Goal: Transaction & Acquisition: Purchase product/service

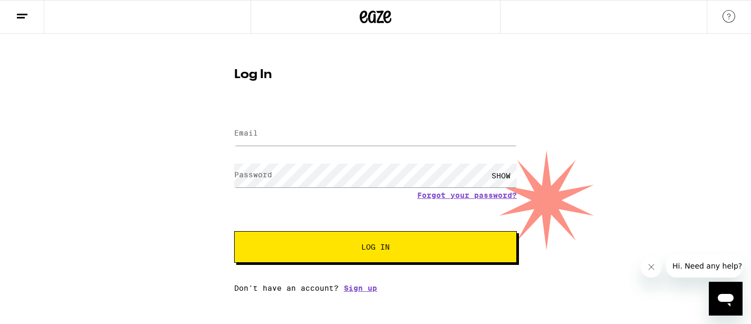
type input "[EMAIL_ADDRESS][DOMAIN_NAME]"
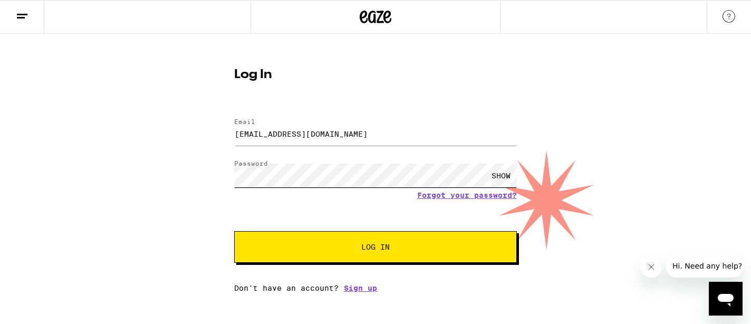
click at [234, 231] on button "Log In" at bounding box center [375, 247] width 283 height 32
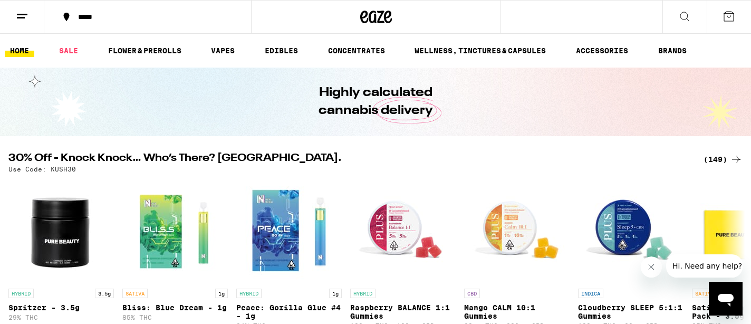
click at [83, 14] on div "*****" at bounding box center [154, 16] width 163 height 7
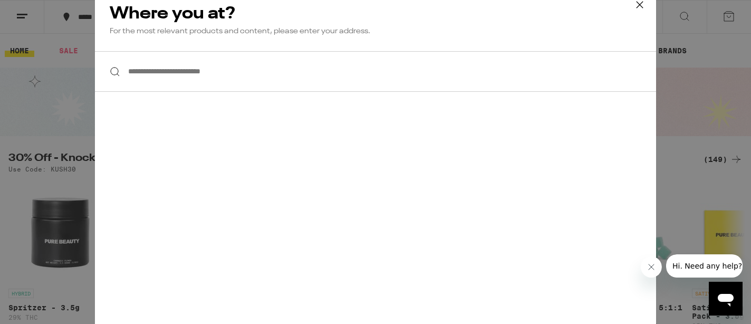
click at [213, 77] on input "**********" at bounding box center [375, 71] width 561 height 41
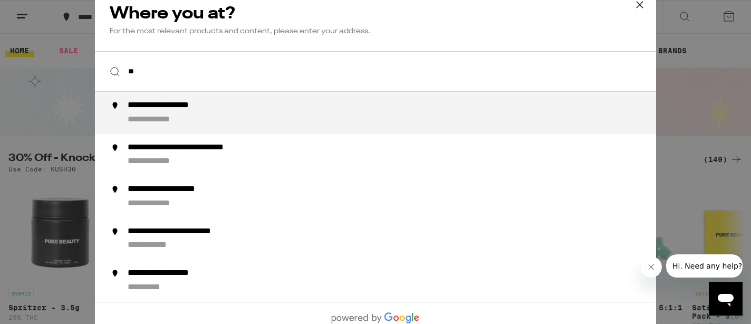
type input "*"
click at [218, 113] on div "**********" at bounding box center [397, 112] width 538 height 25
type input "**********"
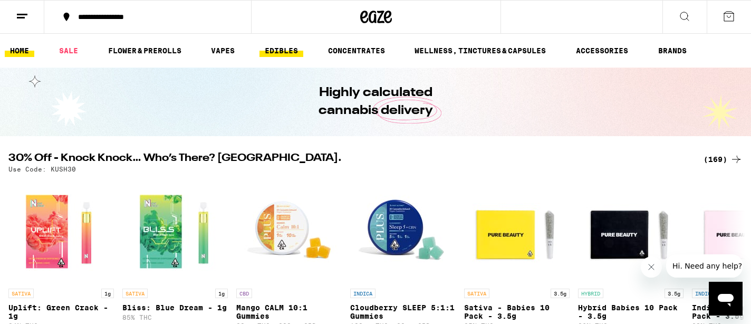
click at [291, 52] on link "EDIBLES" at bounding box center [282, 50] width 44 height 13
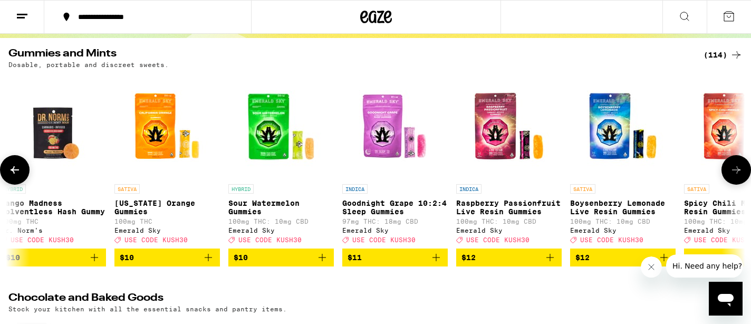
scroll to position [98, 0]
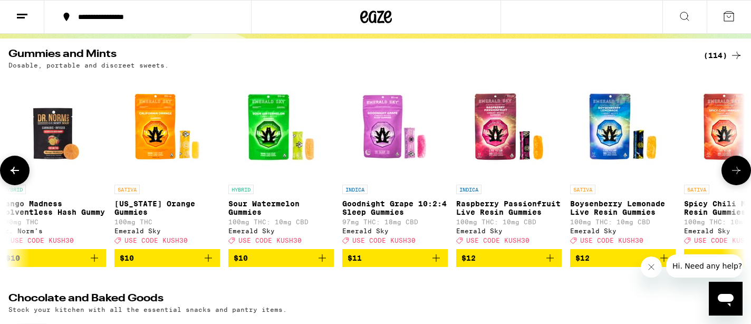
click at [735, 177] on icon at bounding box center [736, 170] width 13 height 13
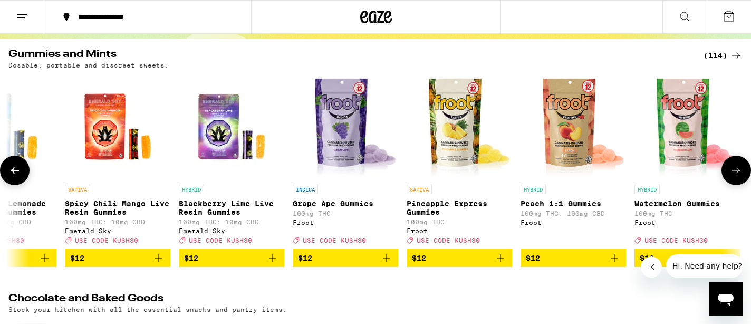
click at [735, 177] on icon at bounding box center [736, 170] width 13 height 13
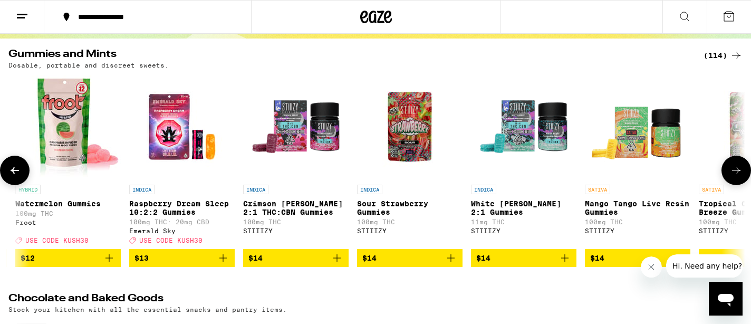
click at [735, 177] on icon at bounding box center [736, 170] width 13 height 13
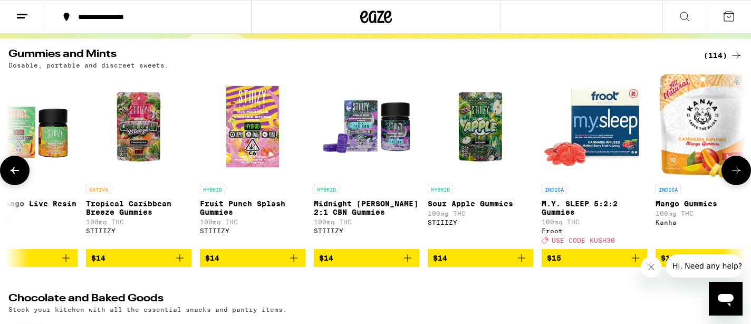
scroll to position [0, 3234]
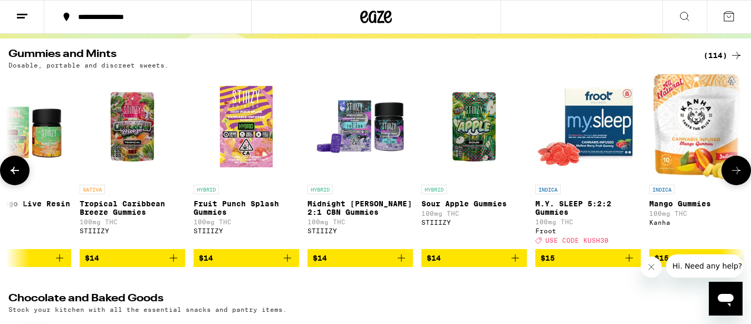
click at [585, 264] on span "$15" at bounding box center [588, 258] width 95 height 13
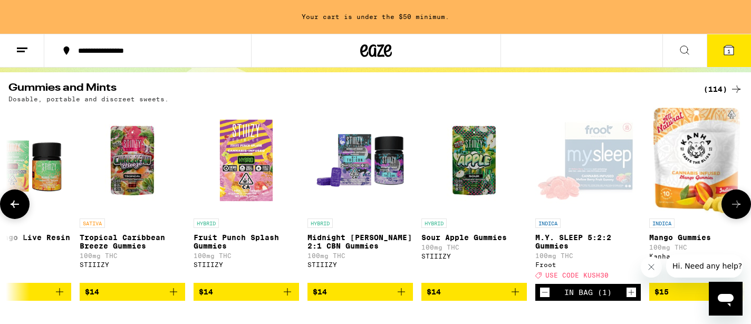
scroll to position [131, 0]
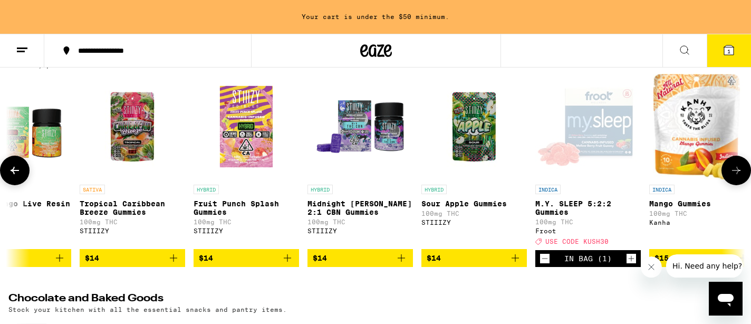
click at [585, 263] on div "In Bag (1)" at bounding box center [588, 258] width 47 height 8
click at [629, 265] on icon "Increment" at bounding box center [631, 258] width 9 height 13
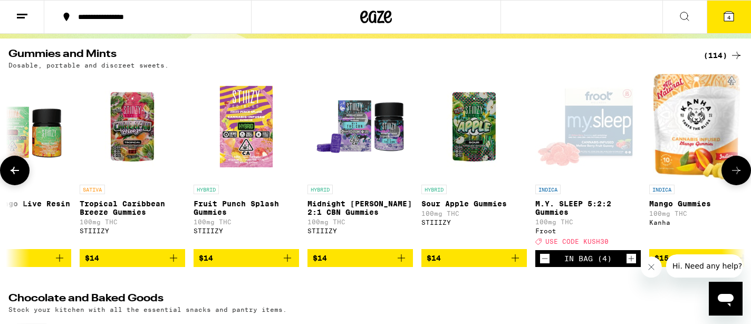
click at [734, 173] on icon at bounding box center [736, 170] width 13 height 13
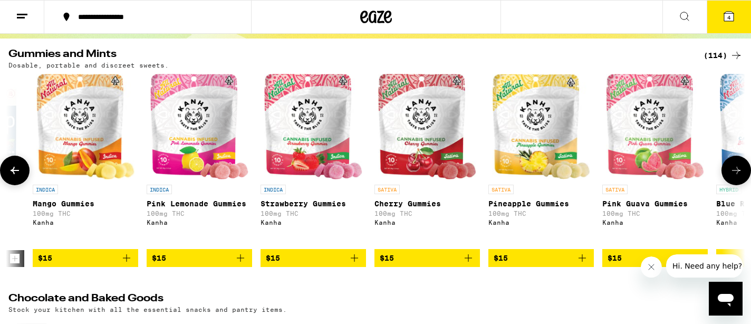
scroll to position [0, 3854]
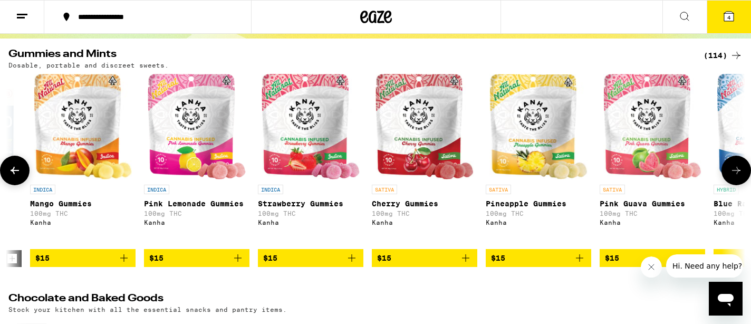
click at [737, 177] on icon at bounding box center [736, 170] width 13 height 13
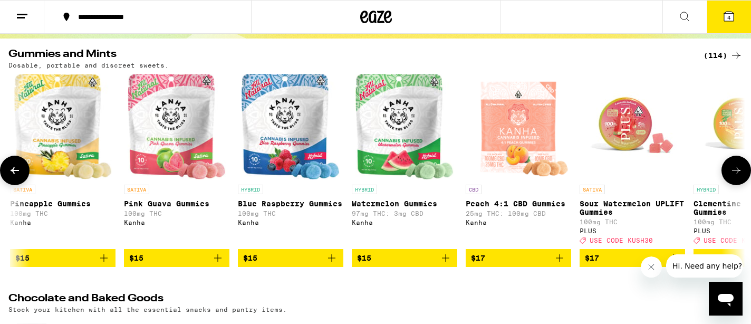
scroll to position [0, 4473]
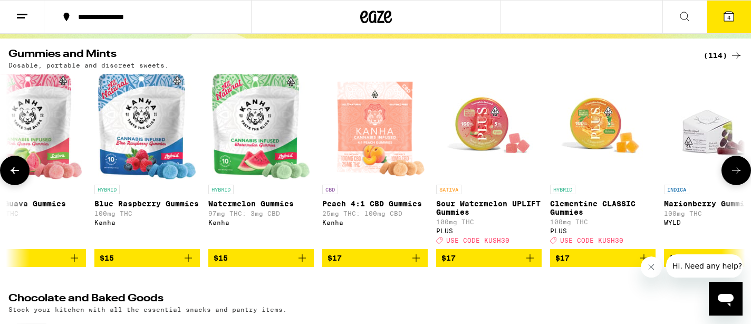
click at [15, 174] on icon at bounding box center [15, 170] width 8 height 7
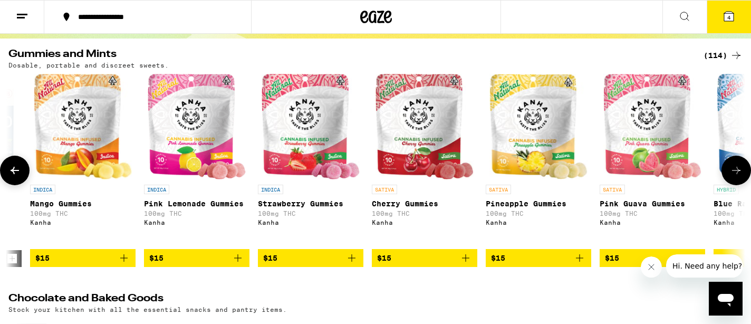
click at [16, 174] on icon at bounding box center [15, 170] width 8 height 7
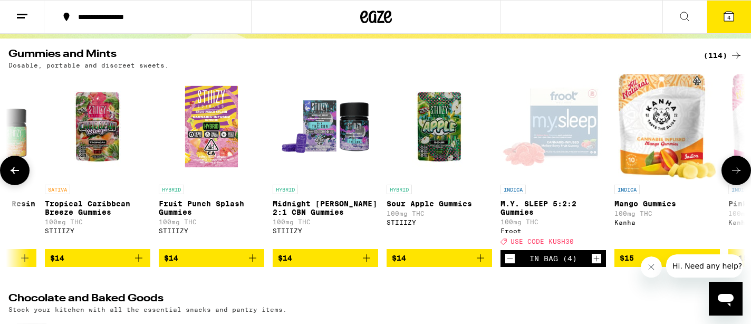
scroll to position [0, 3234]
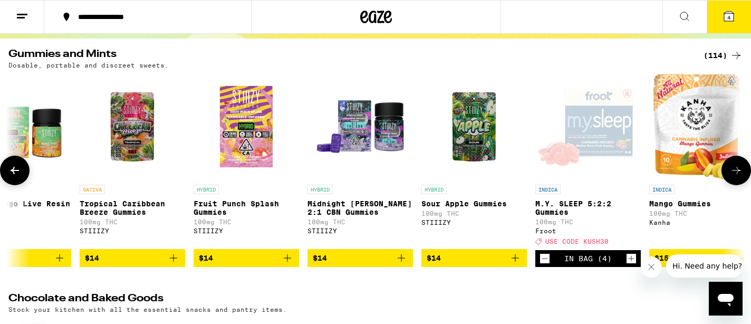
click at [728, 175] on button at bounding box center [737, 171] width 30 height 30
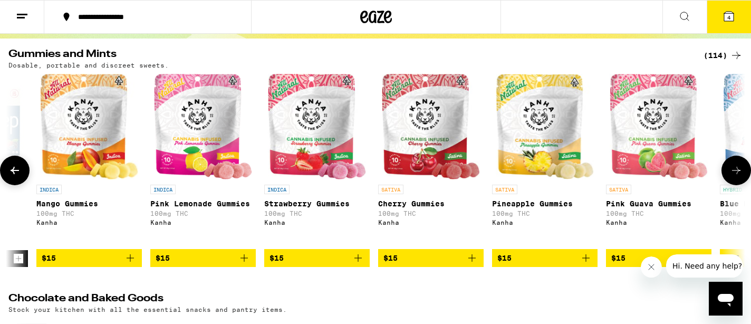
scroll to position [0, 3854]
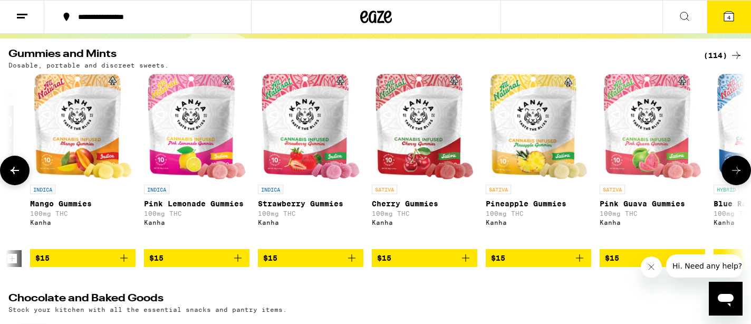
click at [284, 267] on button "$15" at bounding box center [311, 258] width 106 height 18
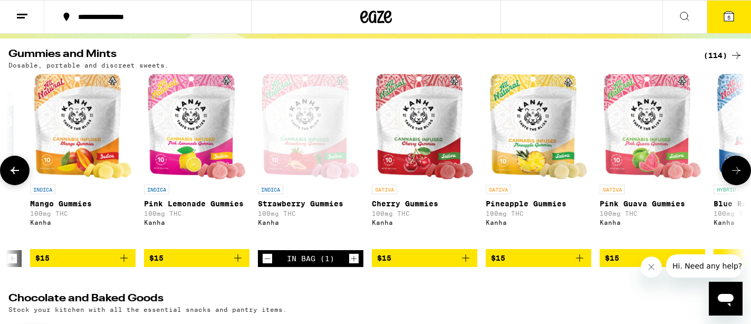
click at [356, 265] on icon "Increment" at bounding box center [353, 258] width 9 height 13
click at [735, 177] on icon at bounding box center [736, 170] width 13 height 13
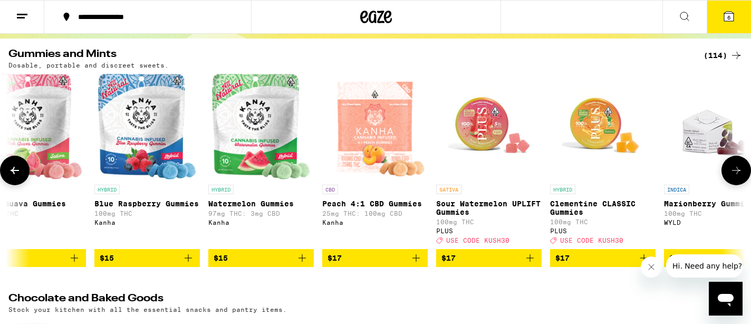
click at [736, 177] on icon at bounding box center [736, 170] width 13 height 13
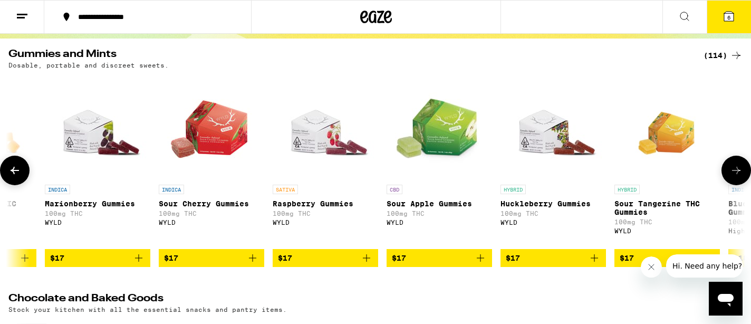
click at [736, 177] on icon at bounding box center [736, 170] width 13 height 13
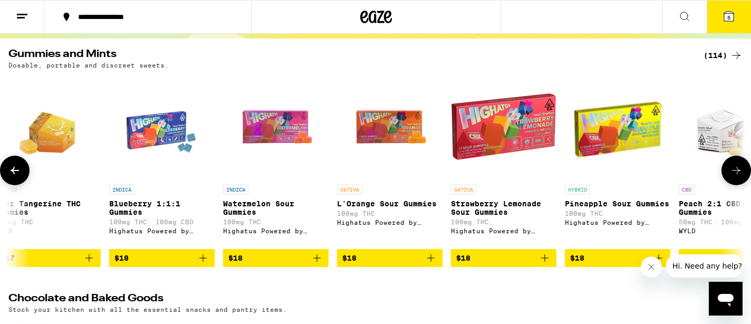
click at [736, 177] on icon at bounding box center [736, 170] width 13 height 13
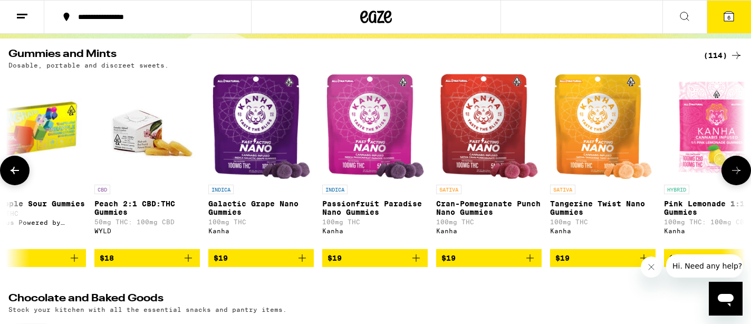
scroll to position [0, 6332]
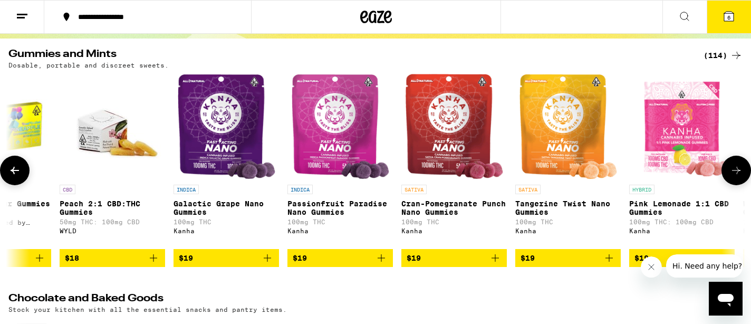
click at [271, 264] on icon "Add to bag" at bounding box center [267, 258] width 13 height 13
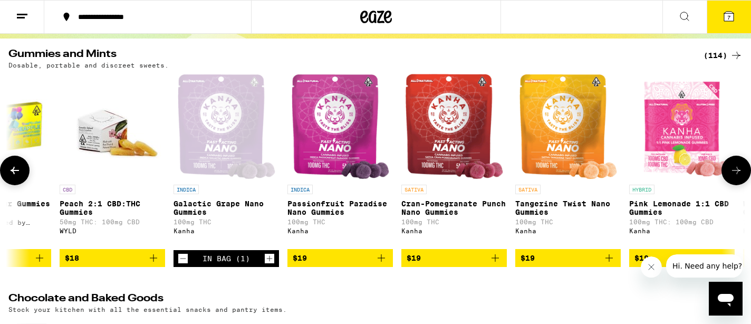
click at [271, 265] on icon "Increment" at bounding box center [269, 258] width 9 height 13
click at [738, 172] on icon at bounding box center [736, 170] width 13 height 13
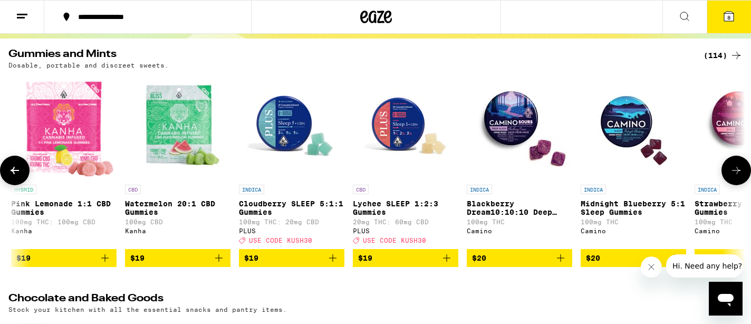
scroll to position [0, 6952]
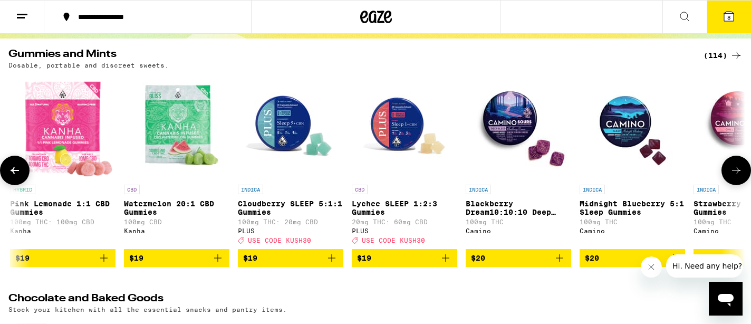
click at [337, 264] on icon "Add to bag" at bounding box center [332, 258] width 13 height 13
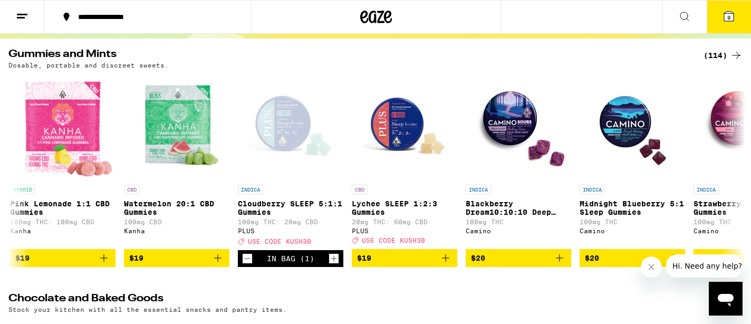
click at [730, 30] on button "9" at bounding box center [729, 17] width 44 height 33
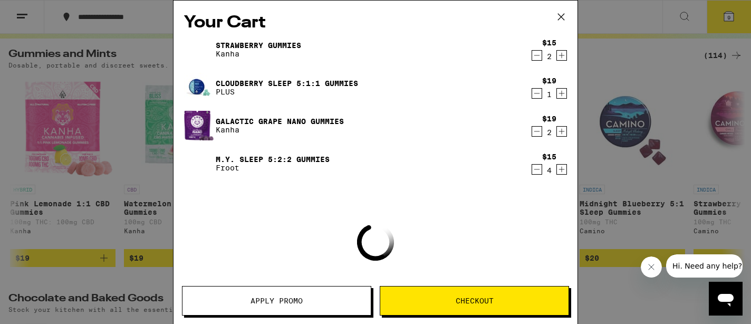
click at [534, 59] on icon "Decrement" at bounding box center [536, 55] width 9 height 13
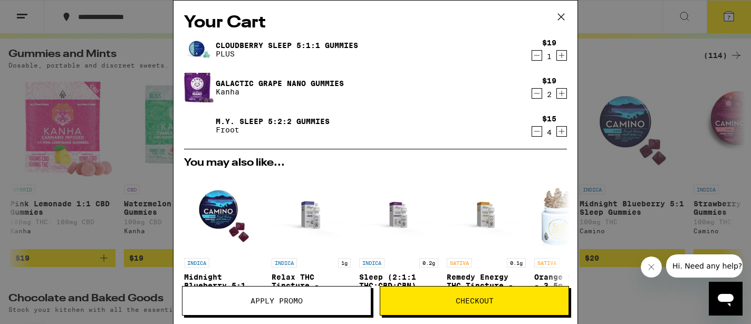
click at [319, 299] on span "Apply Promo" at bounding box center [277, 300] width 188 height 7
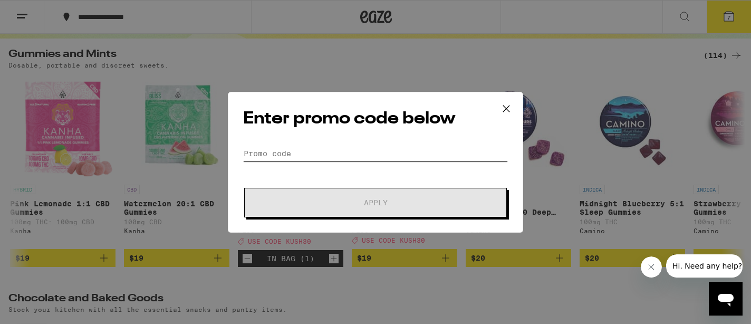
click at [298, 149] on input "Promo Code" at bounding box center [375, 154] width 265 height 16
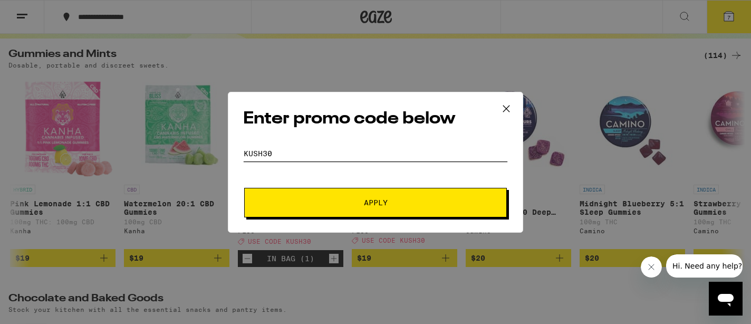
type input "KUSH30"
click at [326, 202] on span "Apply" at bounding box center [376, 202] width 190 height 7
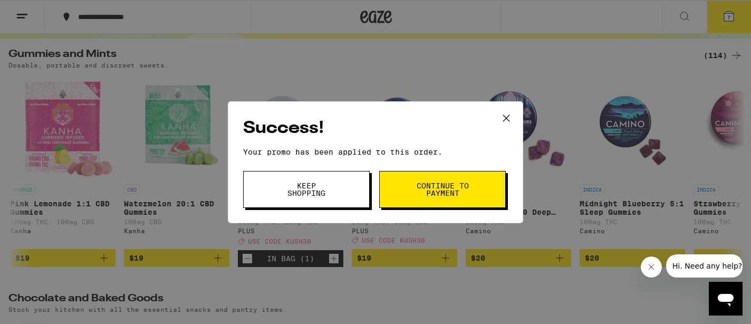
click at [453, 185] on span "Continue to payment" at bounding box center [443, 189] width 54 height 15
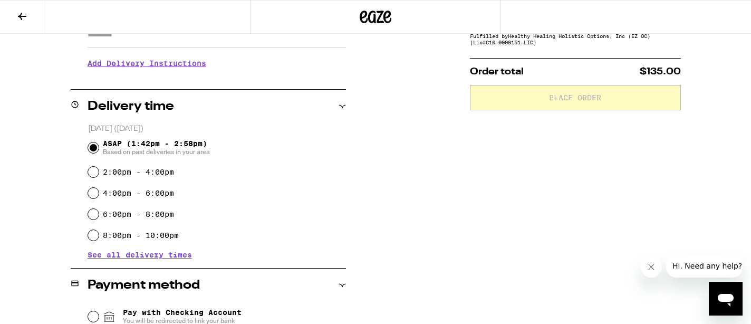
scroll to position [198, 0]
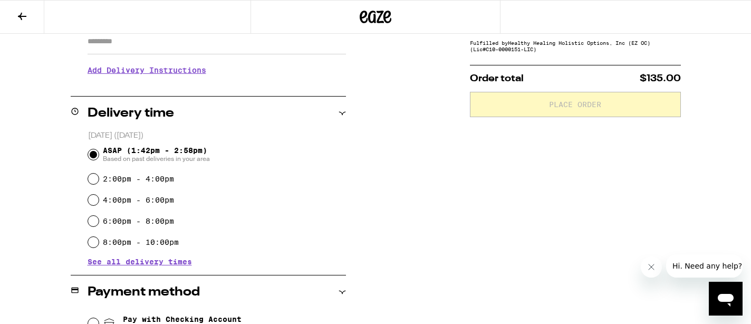
click at [132, 261] on span "See all delivery times" at bounding box center [140, 261] width 104 height 7
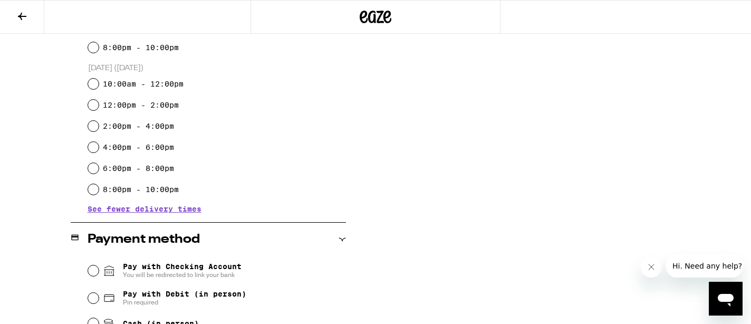
scroll to position [394, 0]
